Goal: Task Accomplishment & Management: Complete application form

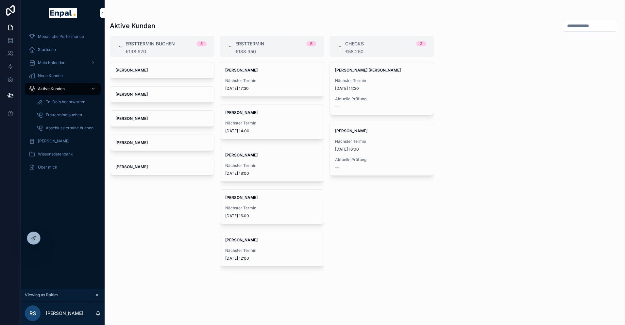
scroll to position [8, 0]
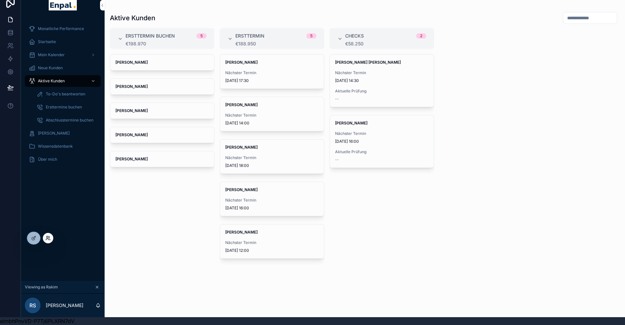
click at [50, 237] on icon at bounding box center [47, 238] width 5 height 5
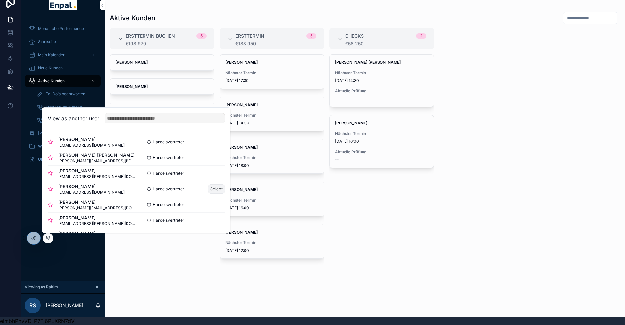
click at [215, 186] on button "Select" at bounding box center [216, 188] width 17 height 9
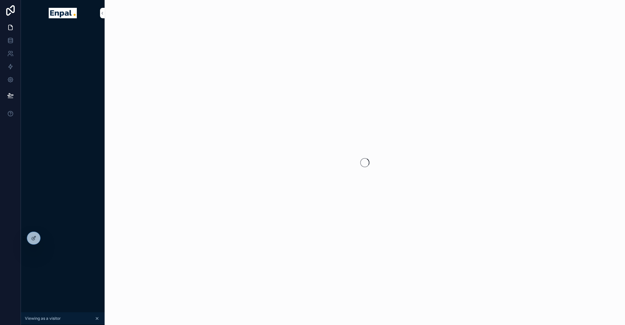
scroll to position [8, 0]
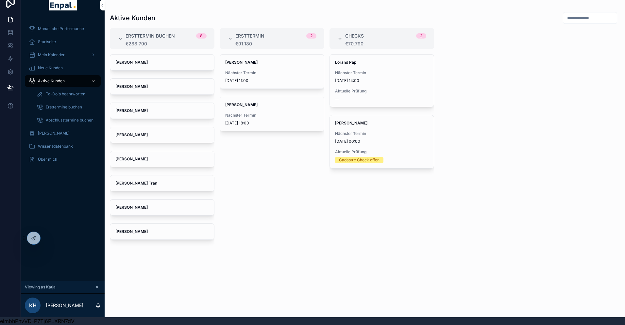
click at [53, 81] on span "Aktive Kunden" at bounding box center [51, 80] width 27 height 5
click at [134, 87] on strong "[PERSON_NAME]" at bounding box center [131, 86] width 32 height 5
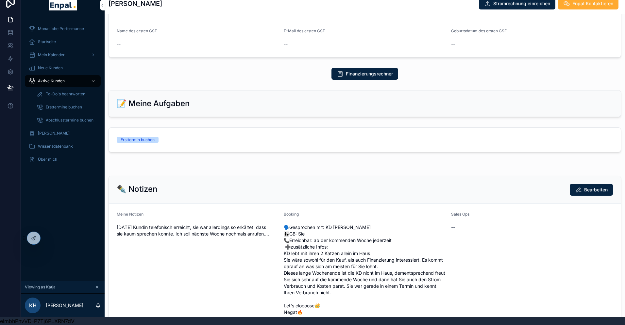
scroll to position [199, 0]
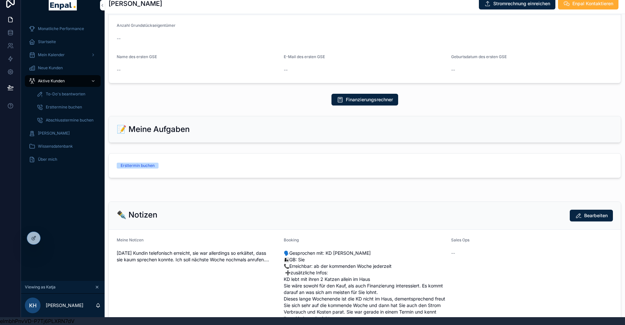
click at [187, 175] on link "Ersttermin buchen" at bounding box center [365, 166] width 512 height 24
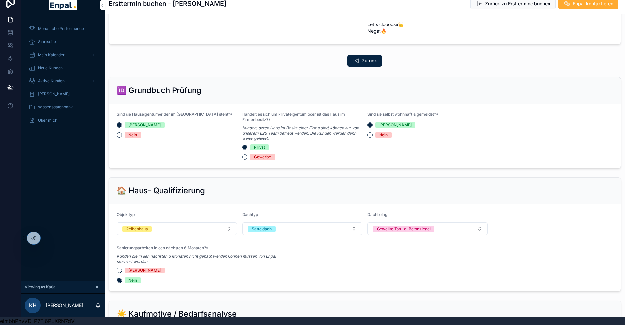
scroll to position [172, 0]
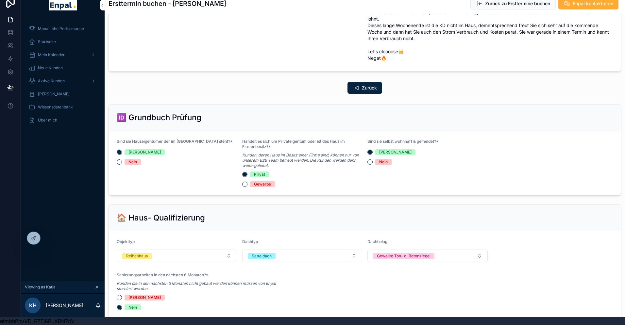
click at [51, 80] on span "Aktive Kunden" at bounding box center [51, 80] width 27 height 5
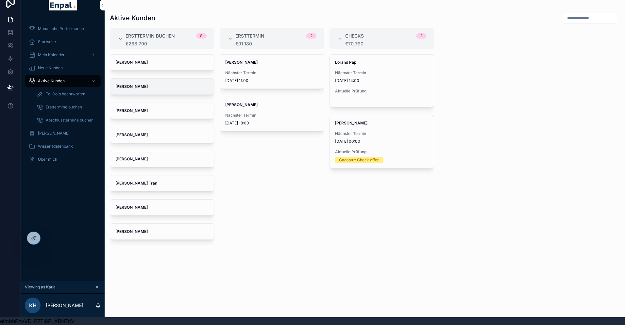
click at [138, 84] on strong "[PERSON_NAME]" at bounding box center [131, 86] width 32 height 5
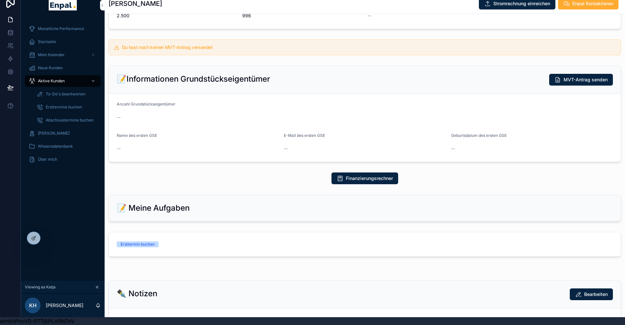
scroll to position [121, 0]
click at [224, 247] on div "Ersttermin buchen" at bounding box center [176, 244] width 118 height 6
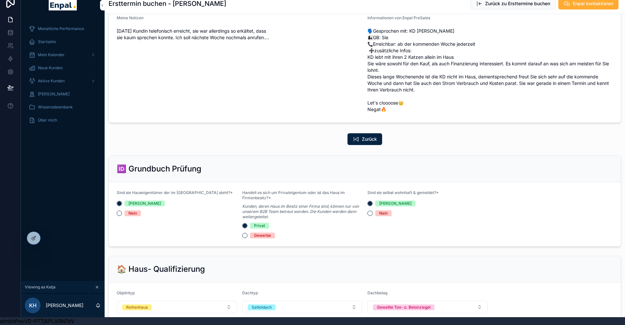
scroll to position [474, 0]
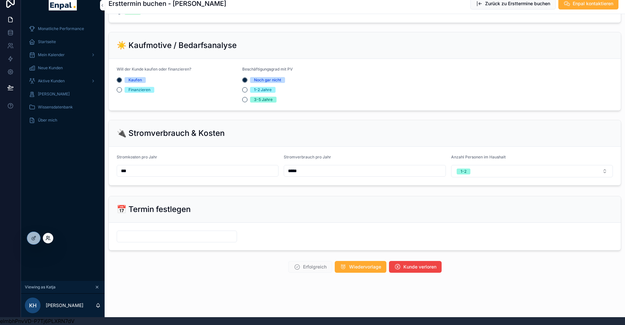
click at [50, 238] on icon at bounding box center [47, 238] width 5 height 5
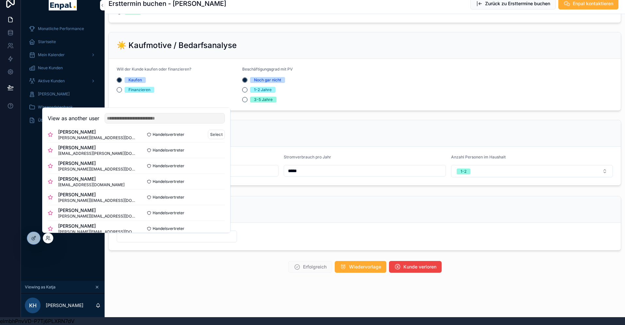
scroll to position [80, 0]
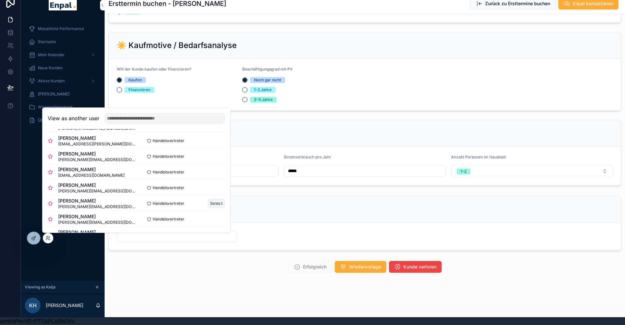
click at [215, 204] on button "Select" at bounding box center [216, 203] width 17 height 9
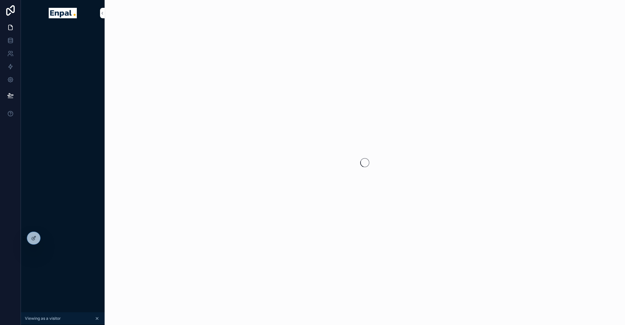
scroll to position [8, 0]
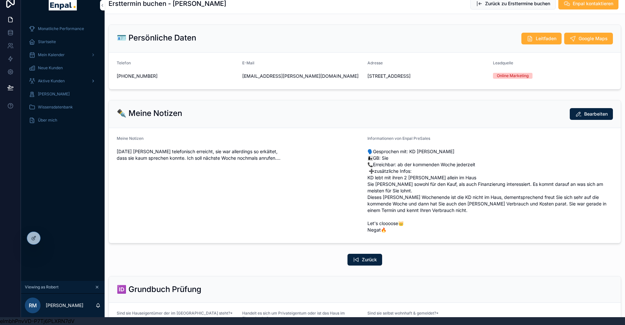
click at [60, 79] on span "Aktive Kunden" at bounding box center [51, 80] width 27 height 5
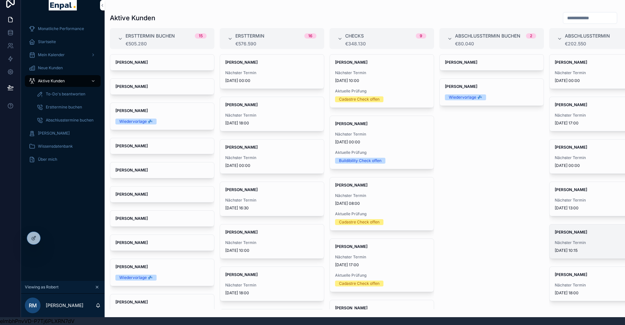
click at [569, 238] on div "Wolfgang Klingenhoff Nächster Termin 10.10.2025 10:15" at bounding box center [601, 241] width 104 height 34
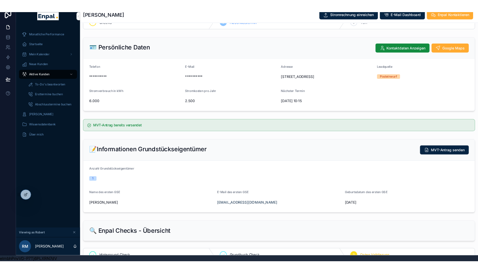
scroll to position [24, 0]
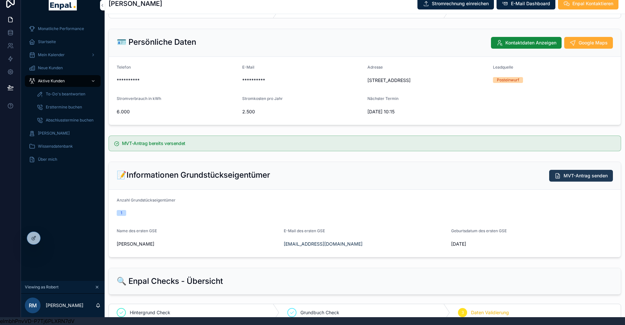
click at [584, 179] on span "MVT-Antrag senden" at bounding box center [585, 176] width 44 height 7
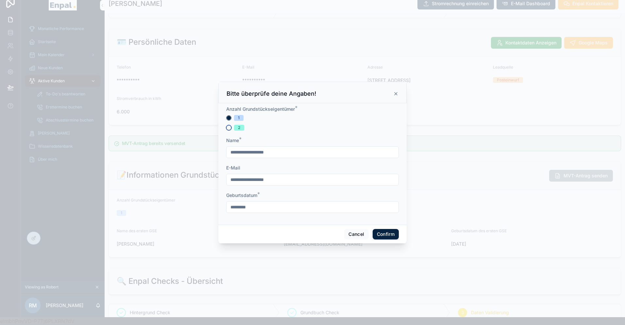
click at [228, 128] on button "2" at bounding box center [228, 127] width 5 height 5
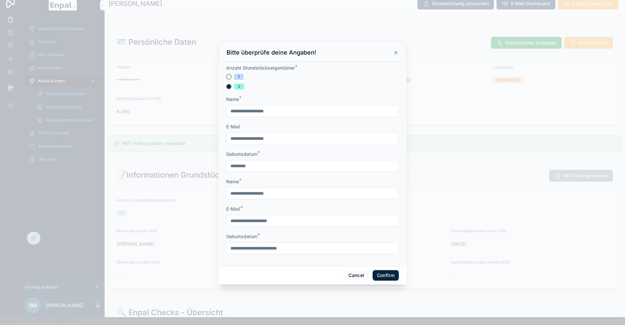
click at [251, 194] on input "text" at bounding box center [312, 193] width 172 height 9
type input "**********"
click at [266, 220] on input "text" at bounding box center [312, 220] width 172 height 9
type input "**********"
click at [260, 249] on input "text" at bounding box center [312, 248] width 172 height 9
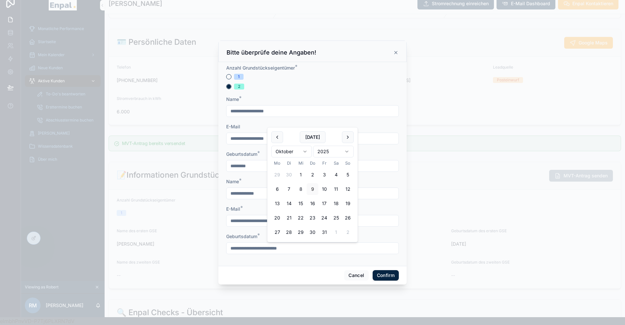
click at [247, 251] on input "text" at bounding box center [312, 248] width 172 height 9
click at [373, 246] on input "text" at bounding box center [312, 248] width 172 height 9
click at [238, 247] on input "text" at bounding box center [312, 248] width 172 height 9
type input "*********"
click at [242, 266] on div "Cancel Confirm" at bounding box center [312, 275] width 188 height 19
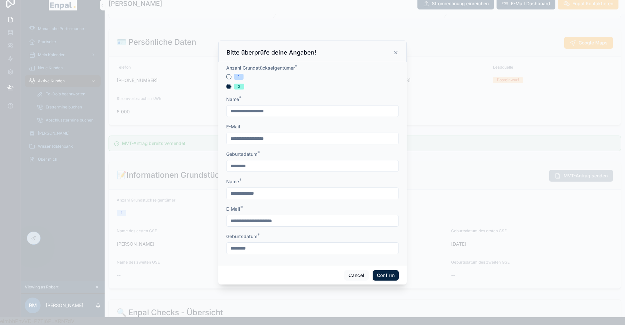
click at [388, 274] on button "Confirm" at bounding box center [386, 275] width 26 height 10
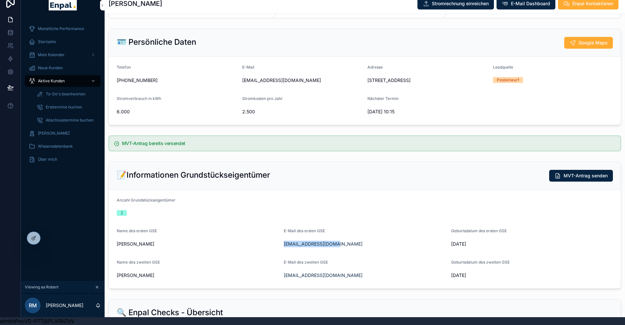
drag, startPoint x: 281, startPoint y: 251, endPoint x: 351, endPoint y: 252, distance: 69.9
click at [351, 252] on form "Anzahl Grundstückseigentümer 2 Name des ersten GSE Wolfgang Klingenhoff E-Mail …" at bounding box center [365, 239] width 512 height 99
copy link "africanhunter@gmx.de"
drag, startPoint x: 283, startPoint y: 282, endPoint x: 355, endPoint y: 280, distance: 72.2
click at [355, 280] on form "Anzahl Grundstückseigentümer 2 Name des ersten GSE Wolfgang Klingenhoff E-Mail …" at bounding box center [365, 239] width 512 height 99
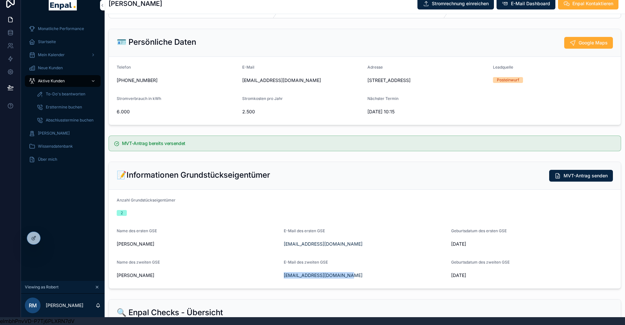
copy link "melanie31081976@gmail.com"
click at [50, 237] on icon at bounding box center [47, 238] width 5 height 5
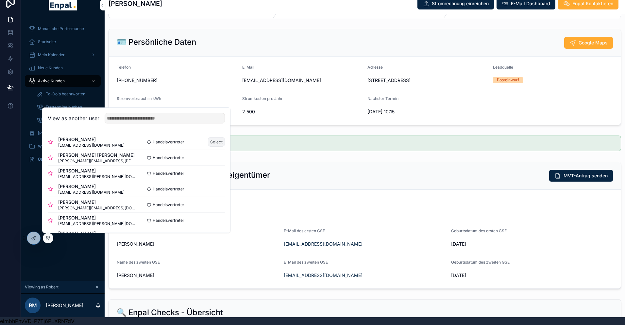
click at [217, 140] on button "Select" at bounding box center [216, 141] width 17 height 9
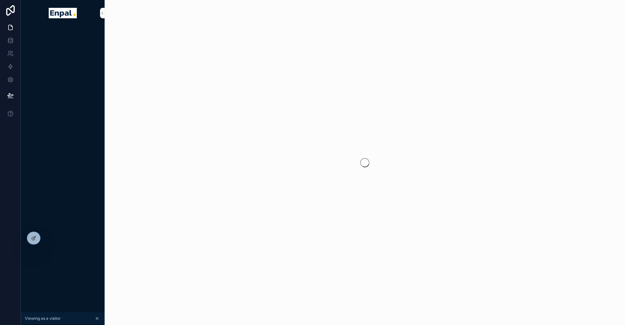
scroll to position [8, 0]
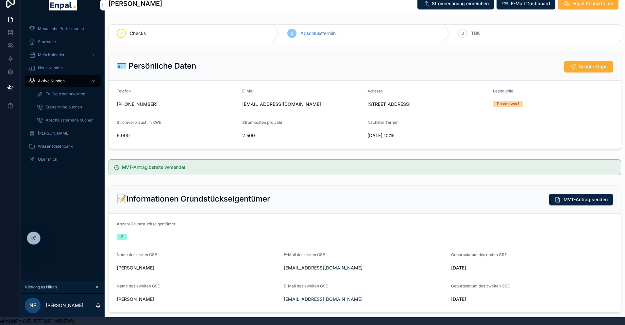
click at [53, 81] on span "Aktive Kunden" at bounding box center [51, 80] width 27 height 5
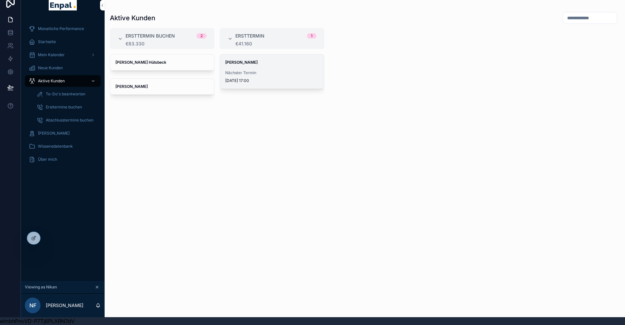
click at [241, 76] on div "Nächster Termin 8.10.2025 17:00" at bounding box center [271, 76] width 93 height 13
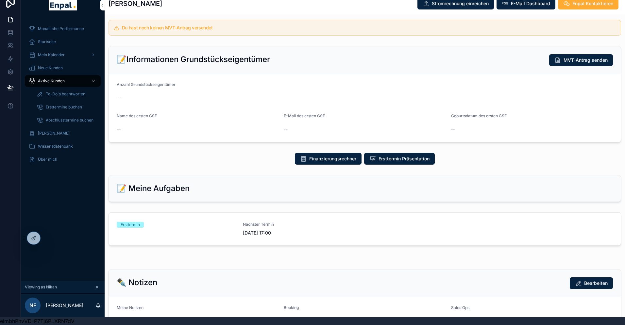
scroll to position [166, 0]
click at [250, 235] on div "Nächster Termin 8.10.2025 17:00" at bounding box center [302, 229] width 118 height 14
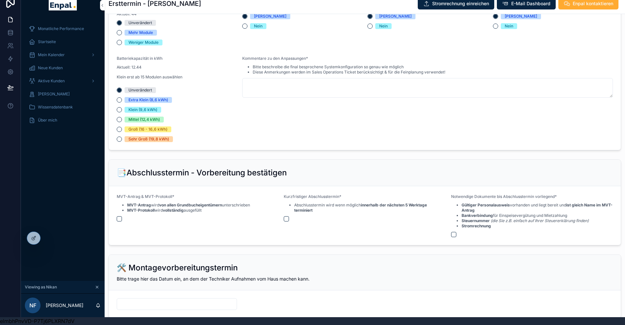
scroll to position [694, 0]
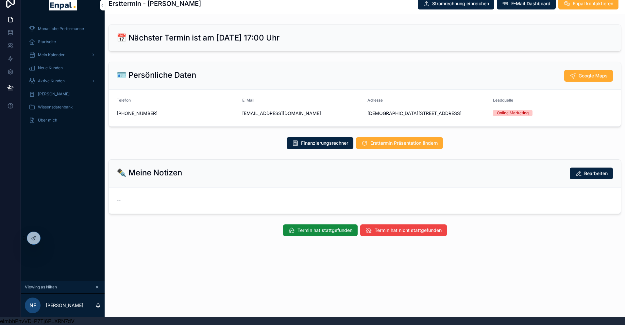
scroll to position [0, 0]
